Goal: Transaction & Acquisition: Purchase product/service

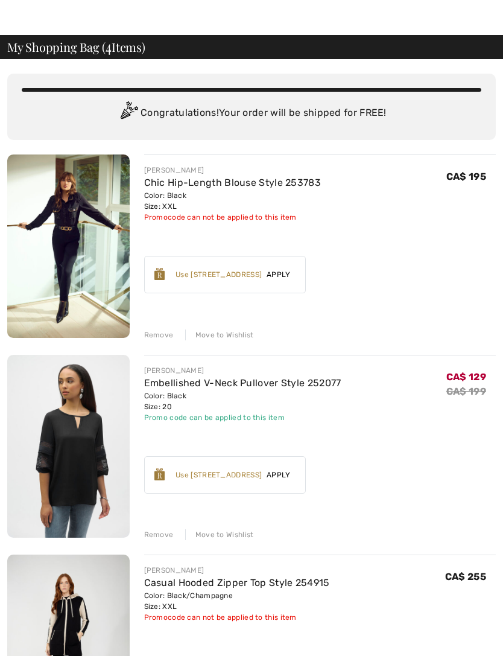
scroll to position [26, 0]
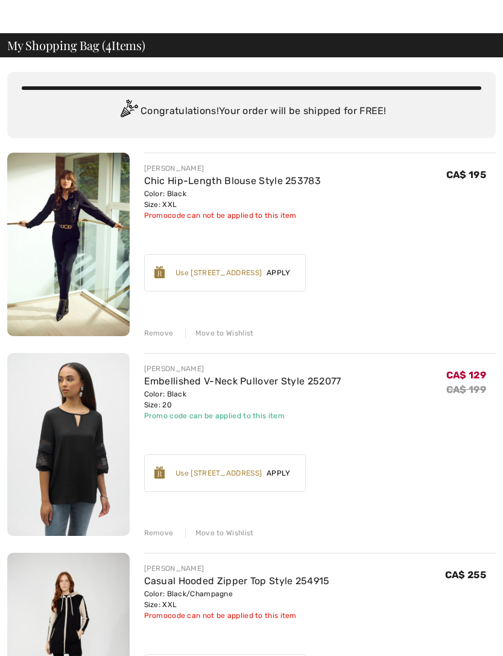
click at [77, 255] on img at bounding box center [68, 244] width 122 height 183
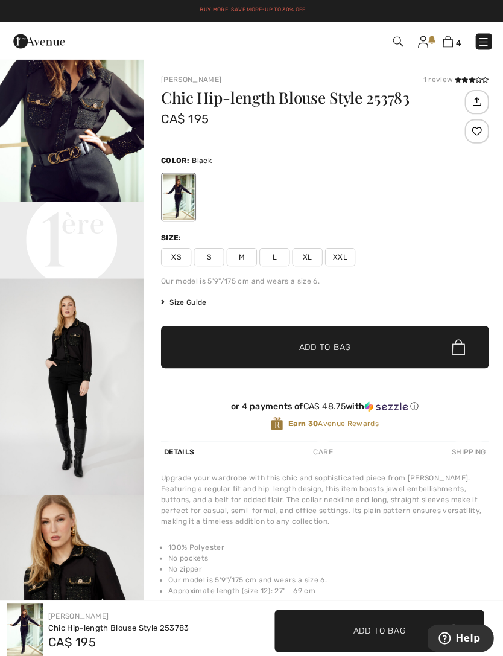
scroll to position [293, 0]
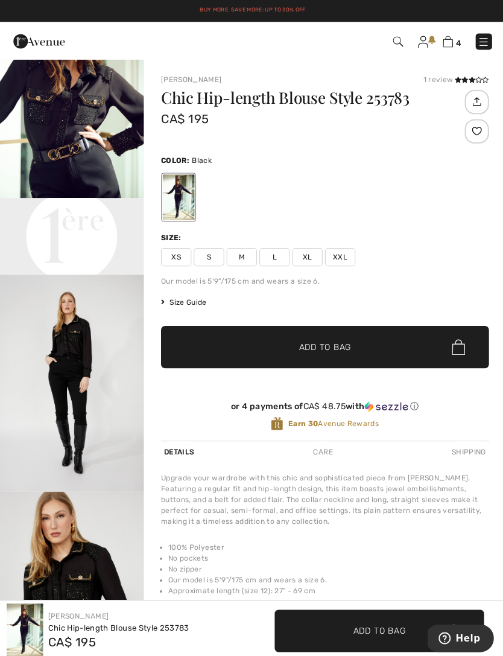
click at [98, 268] on video "Your browser does not support the video tag." at bounding box center [72, 233] width 144 height 72
click at [89, 268] on video "Your browser does not support the video tag." at bounding box center [72, 233] width 144 height 72
click at [98, 268] on video "Your browser does not support the video tag." at bounding box center [72, 233] width 144 height 72
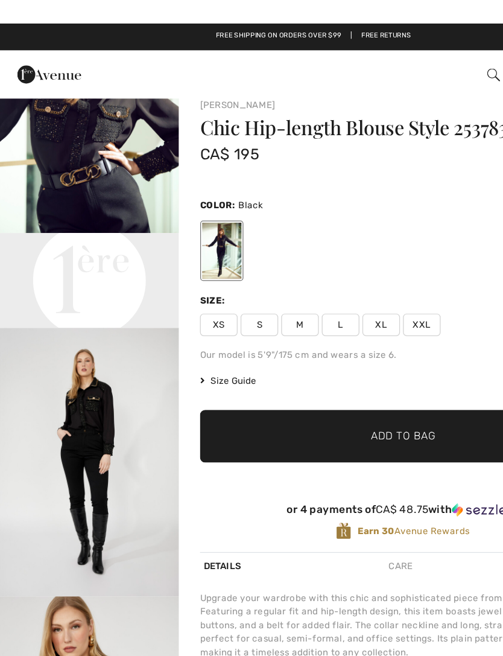
scroll to position [0, 0]
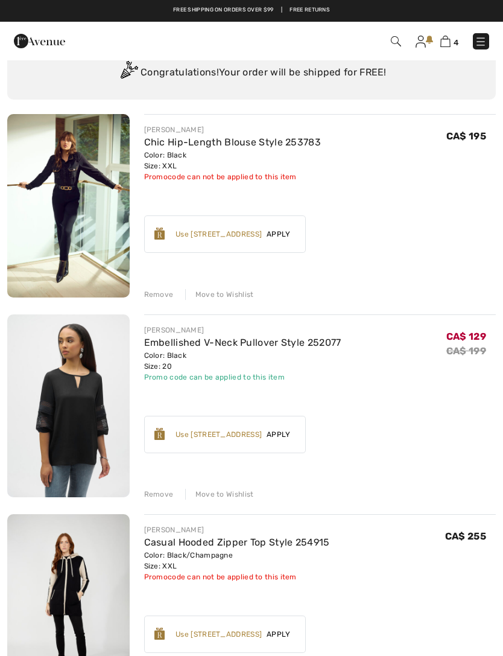
click at [84, 208] on img at bounding box center [68, 205] width 122 height 183
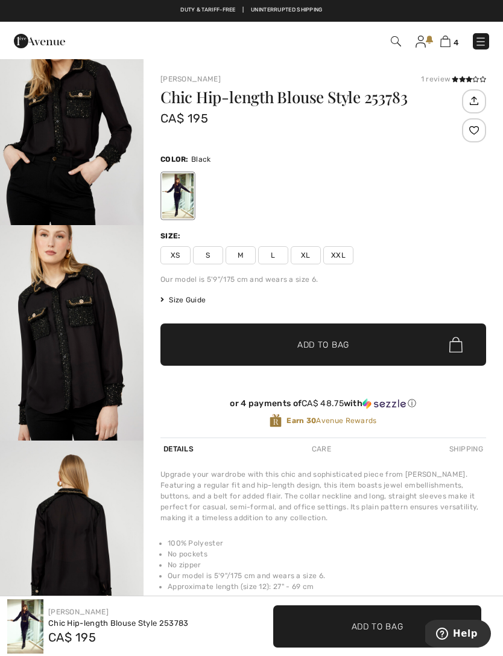
scroll to position [910, 0]
click at [86, 410] on img "5 / 6" at bounding box center [72, 332] width 144 height 215
click at [450, 45] on img at bounding box center [445, 41] width 10 height 11
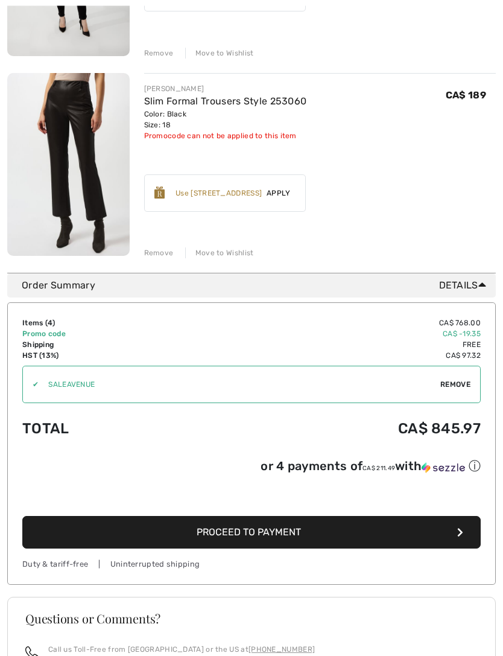
scroll to position [710, 0]
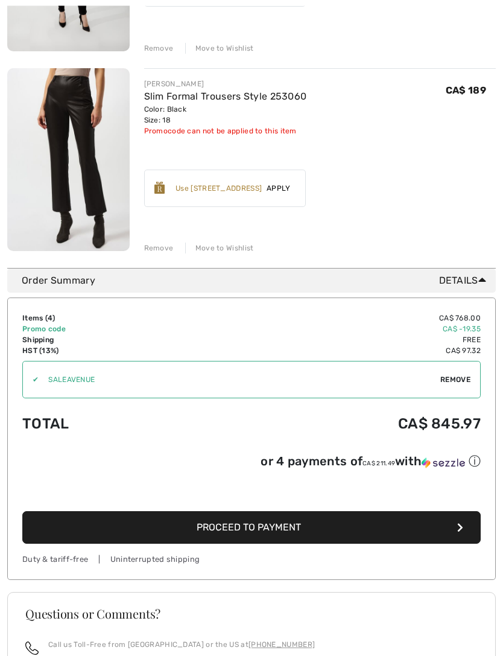
click at [334, 531] on button "Proceed to Payment" at bounding box center [251, 527] width 458 height 33
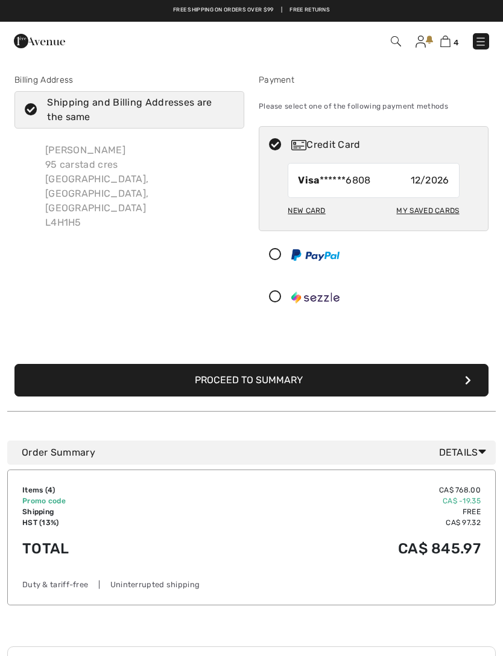
click at [426, 39] on link at bounding box center [421, 41] width 10 height 14
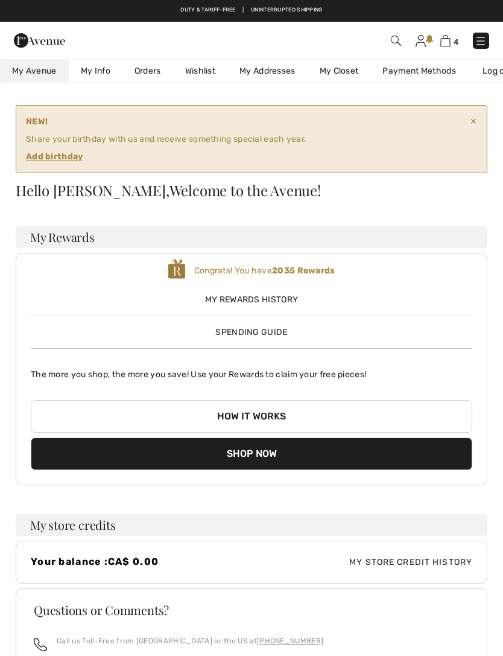
click at [449, 42] on img at bounding box center [445, 40] width 10 height 11
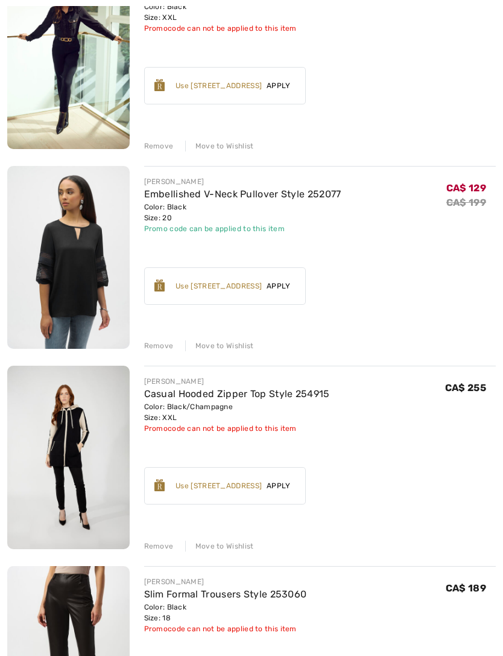
scroll to position [244, 0]
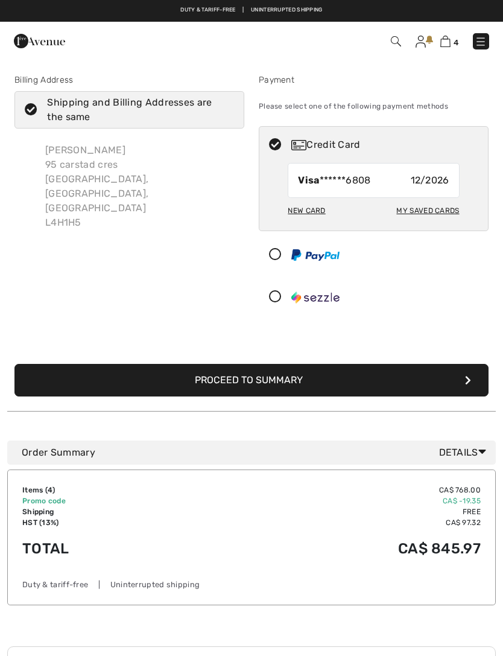
click at [292, 370] on button "Proceed to Summary" at bounding box center [251, 380] width 474 height 33
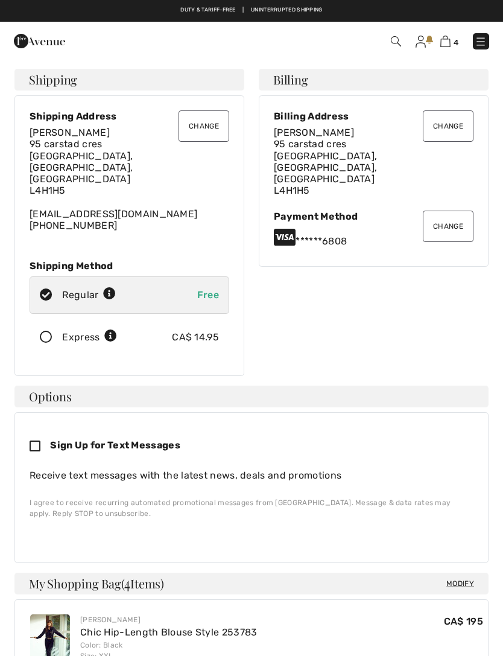
click at [52, 331] on icon at bounding box center [46, 337] width 32 height 13
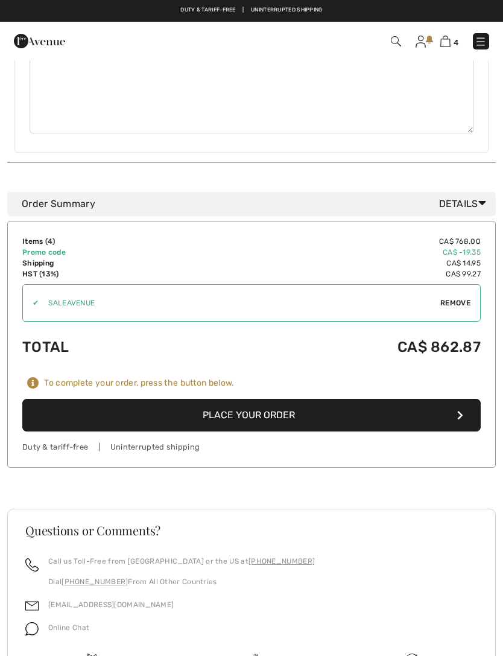
scroll to position [875, 0]
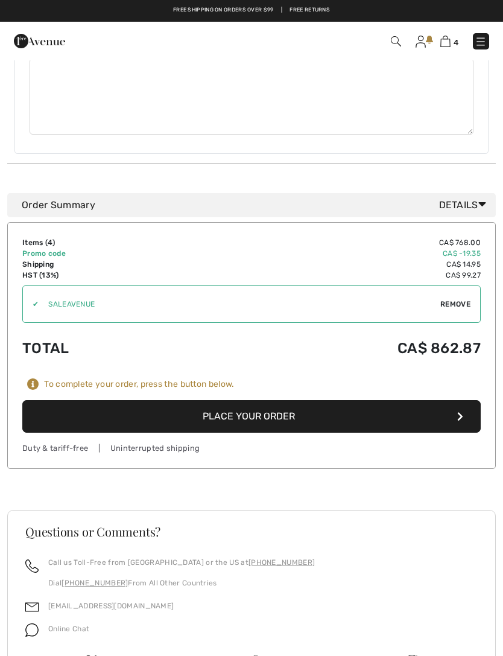
click at [280, 400] on button "Place Your Order" at bounding box center [251, 416] width 458 height 33
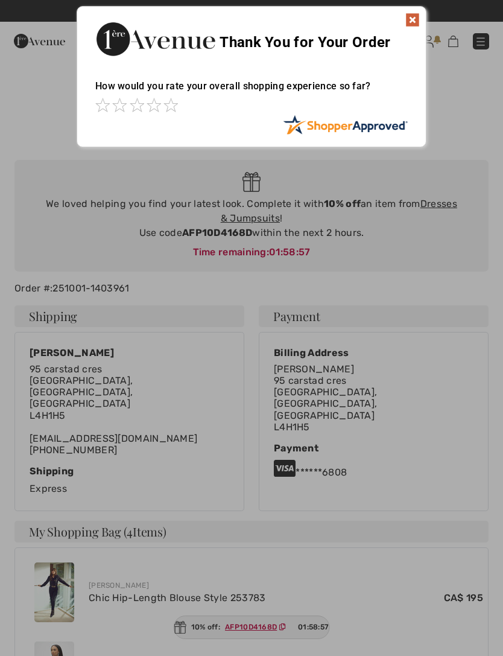
click at [416, 17] on img at bounding box center [412, 20] width 14 height 14
